Goal: Transaction & Acquisition: Purchase product/service

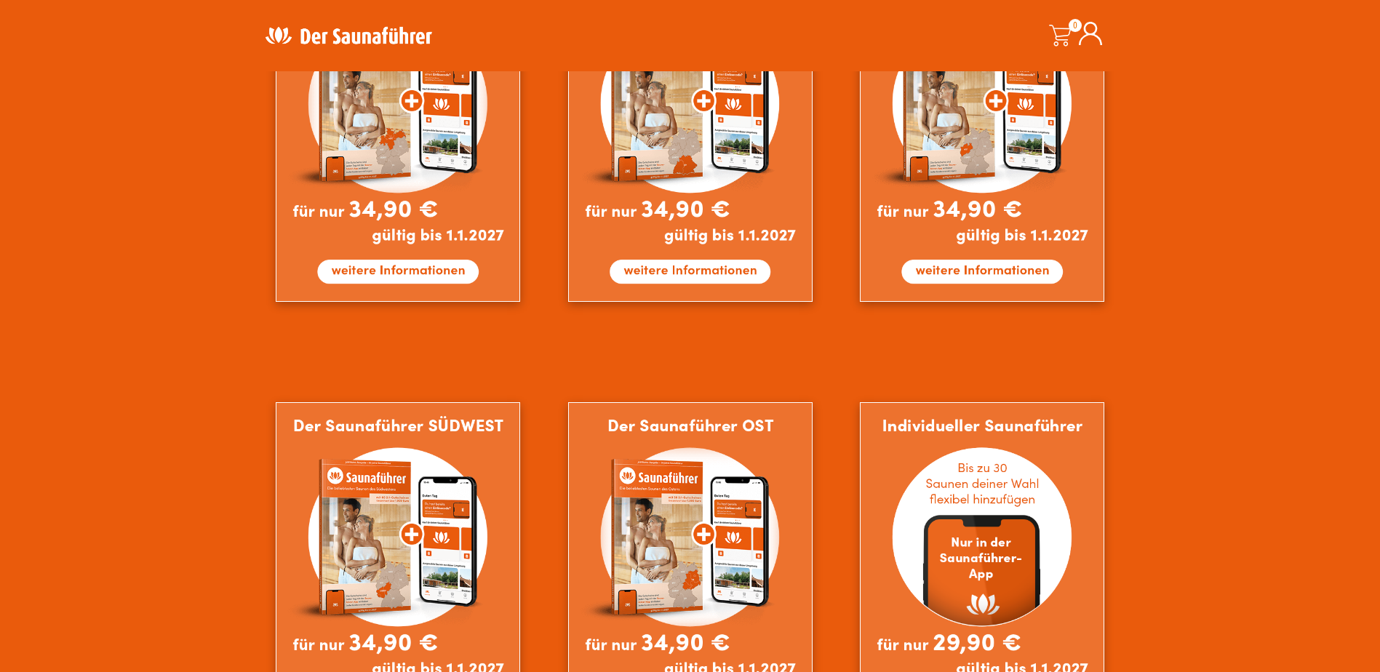
scroll to position [1091, 0]
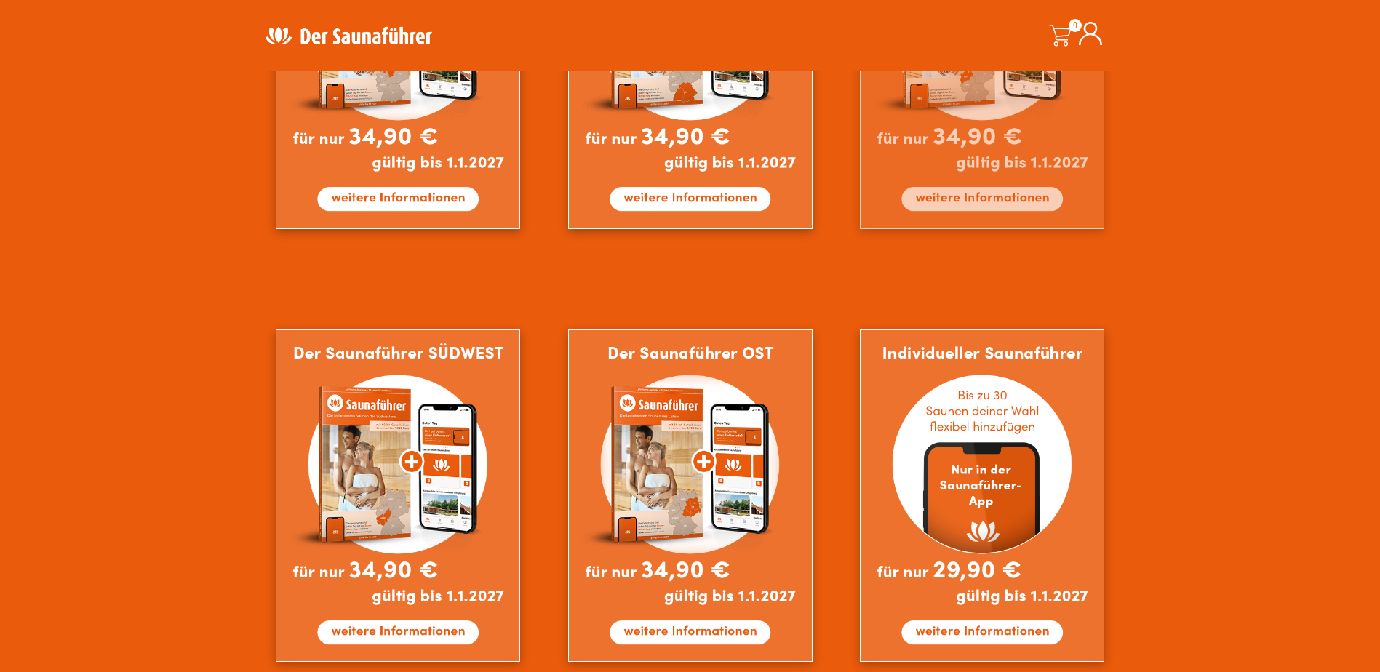
click at [978, 201] on img at bounding box center [982, 63] width 244 height 332
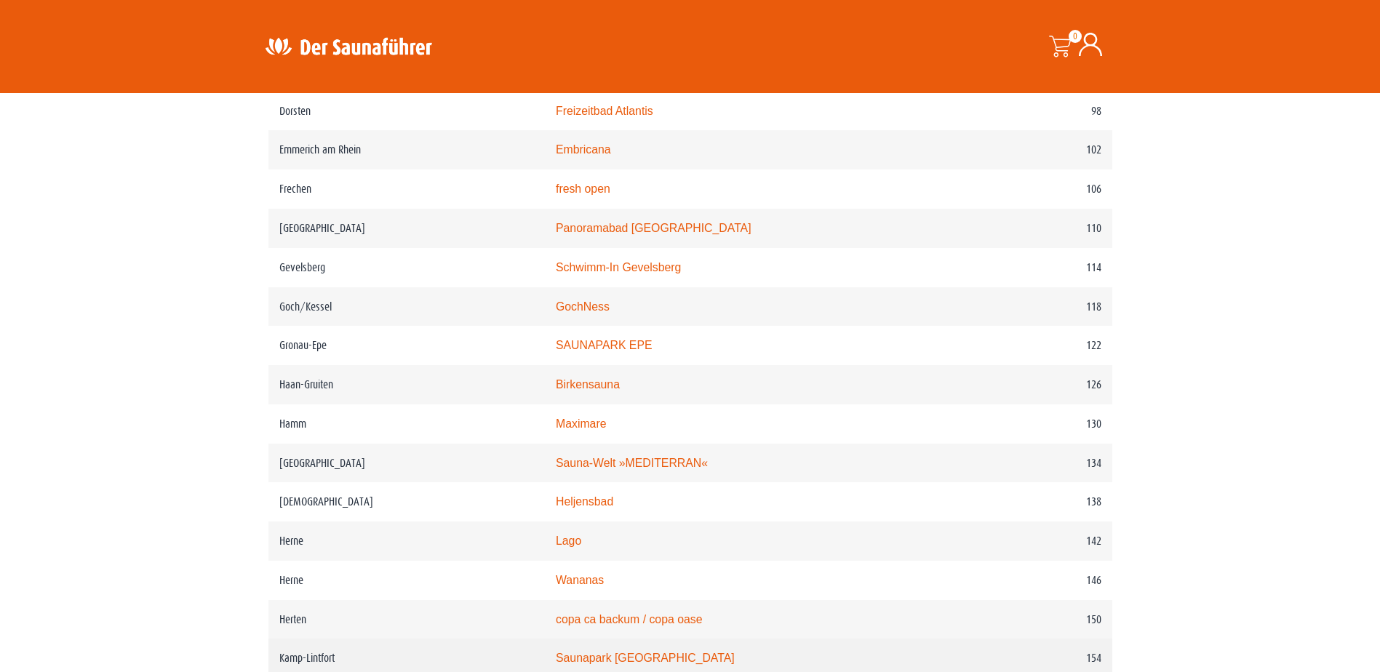
scroll to position [1236, 0]
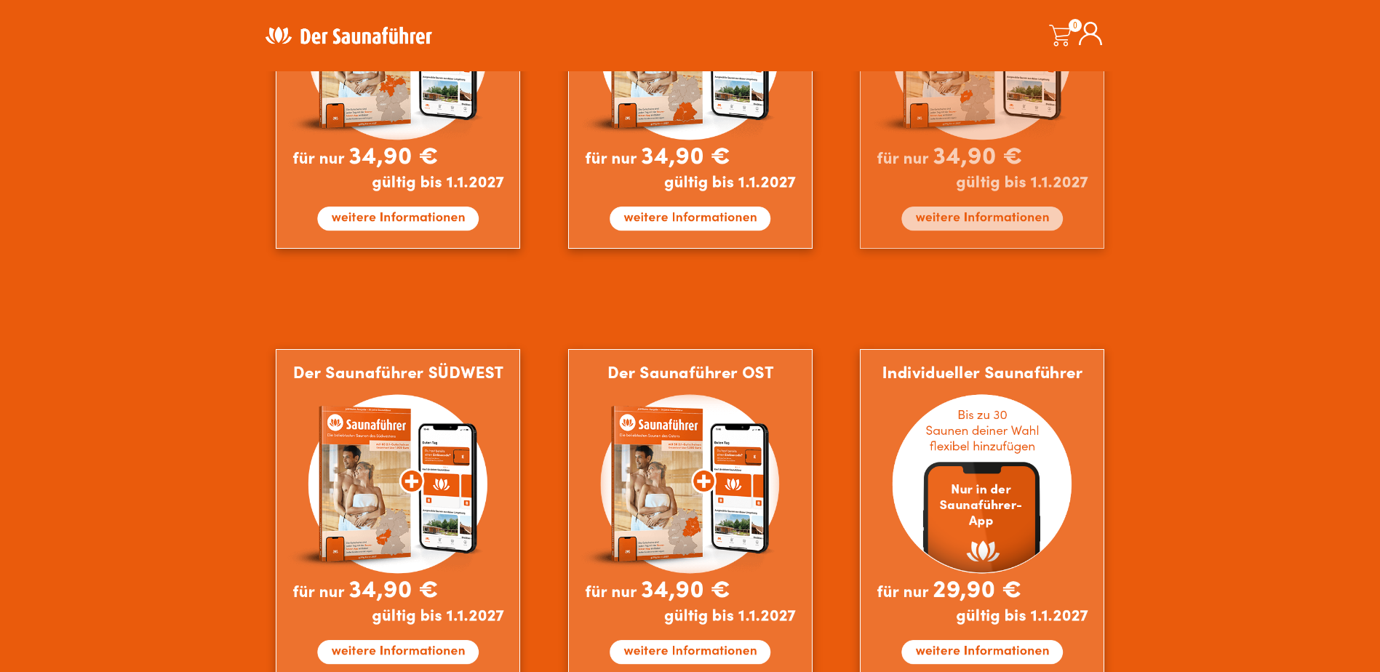
scroll to position [1091, 0]
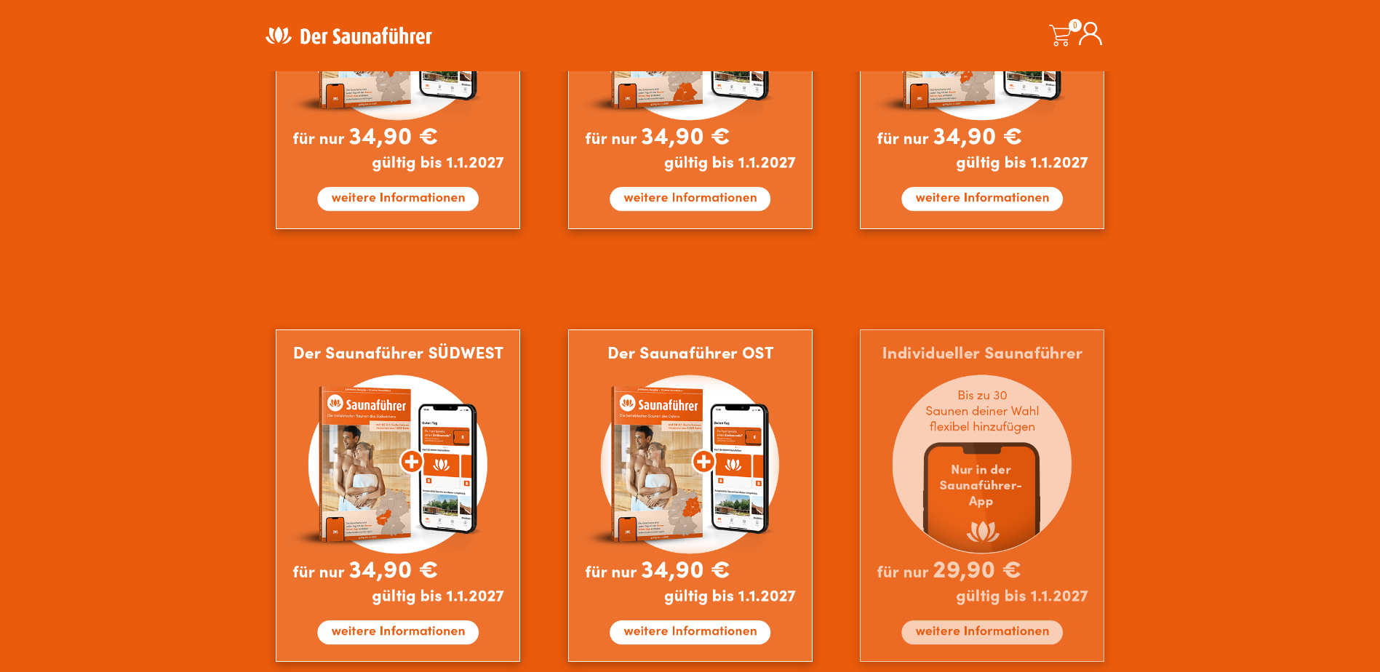
click at [977, 632] on img at bounding box center [982, 495] width 244 height 332
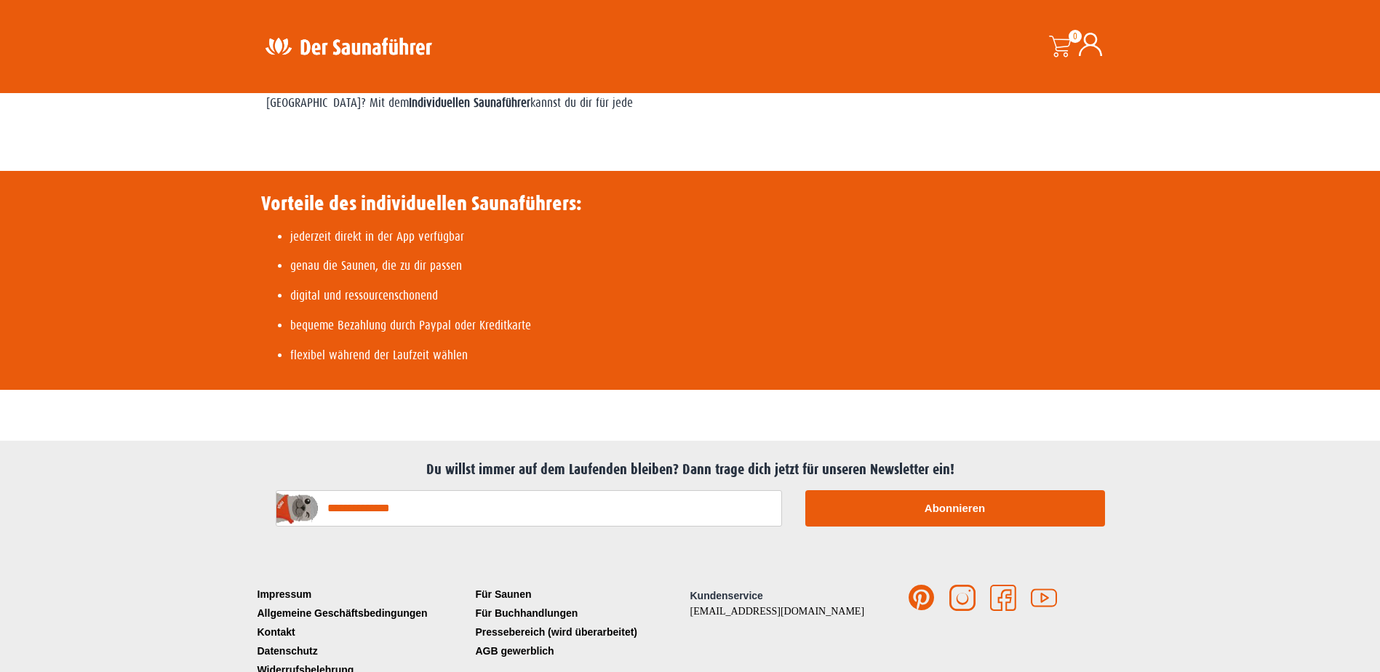
scroll to position [582, 0]
